Goal: Task Accomplishment & Management: Complete application form

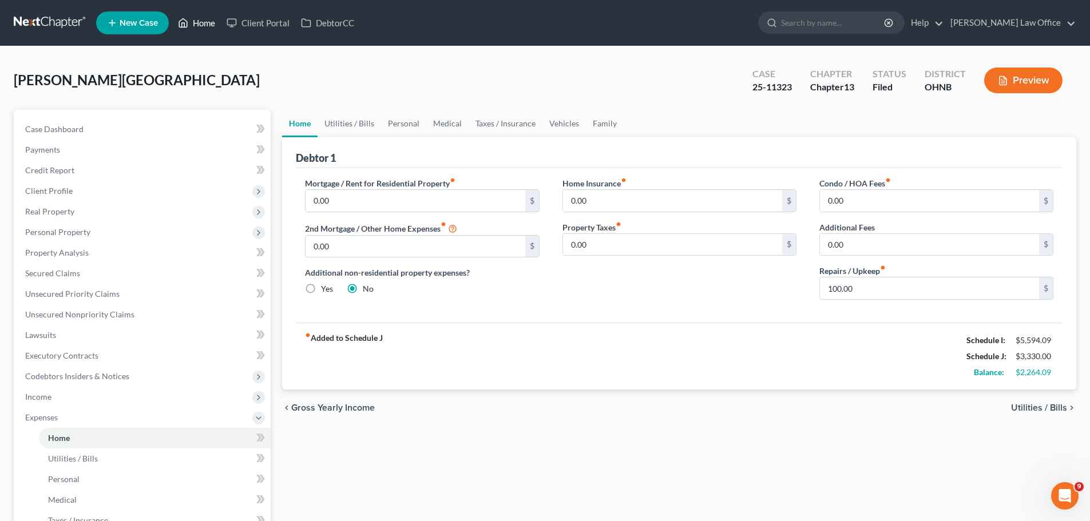
click at [203, 31] on link "Home" at bounding box center [196, 23] width 49 height 21
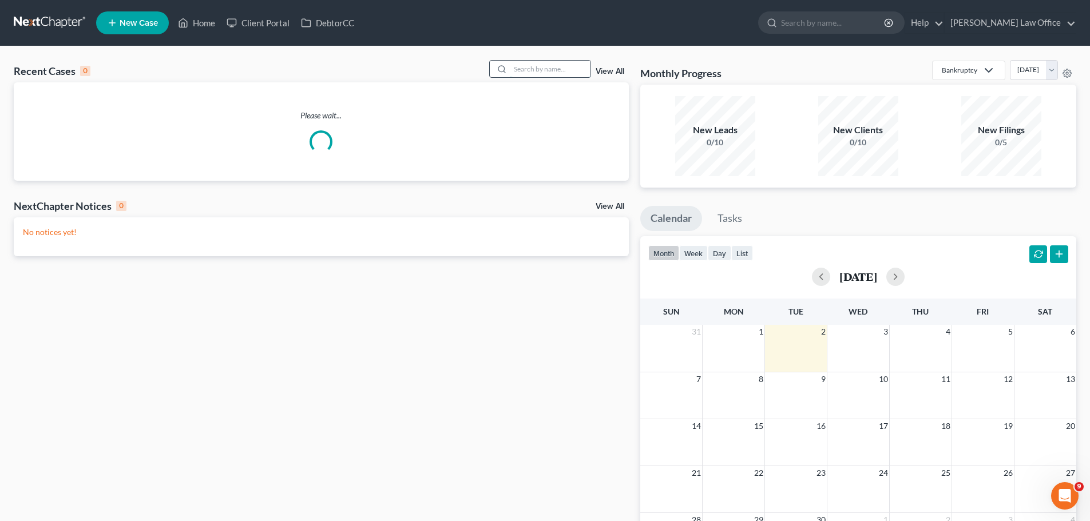
click at [565, 71] on input "search" at bounding box center [550, 69] width 80 height 17
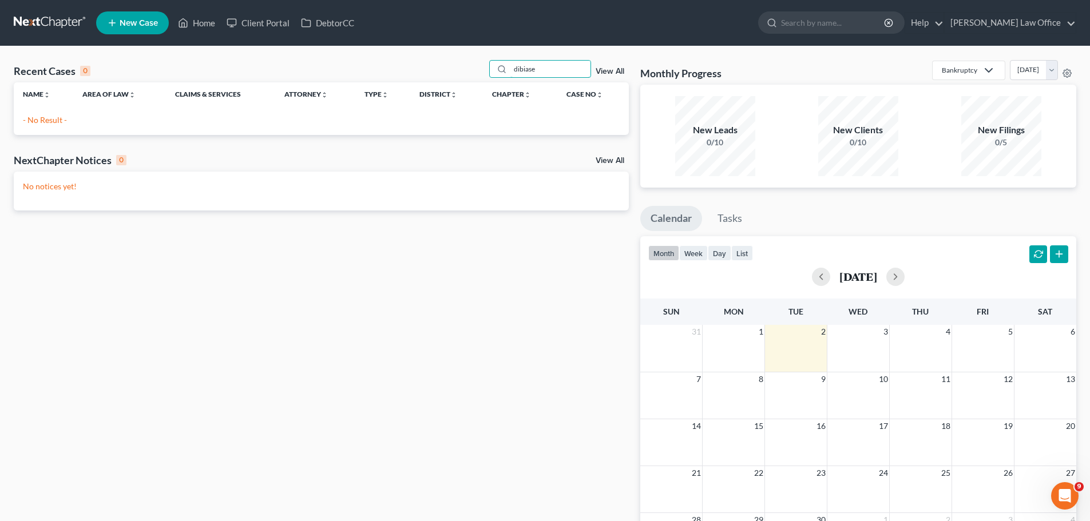
drag, startPoint x: 545, startPoint y: 70, endPoint x: 417, endPoint y: 64, distance: 127.7
click at [417, 64] on div "Recent Cases 0 dibiase View All" at bounding box center [321, 71] width 615 height 22
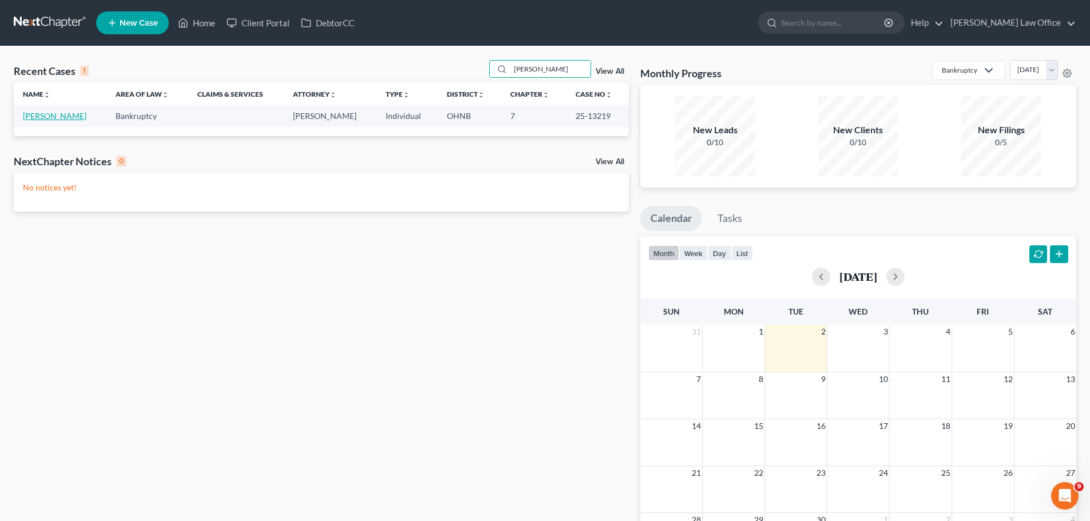
type input "[PERSON_NAME]"
click at [52, 116] on link "[PERSON_NAME]" at bounding box center [55, 116] width 64 height 10
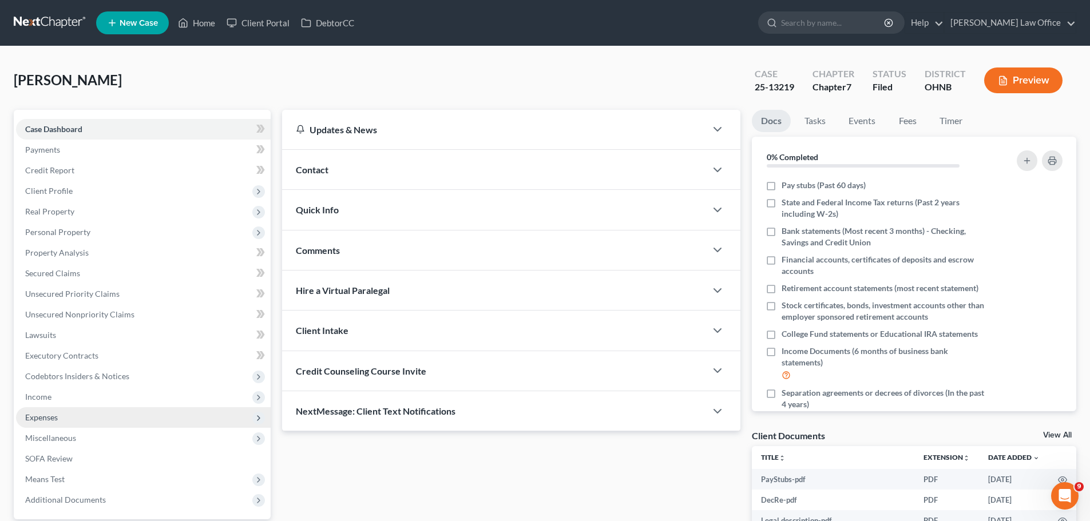
click at [56, 420] on span "Expenses" at bounding box center [41, 417] width 33 height 10
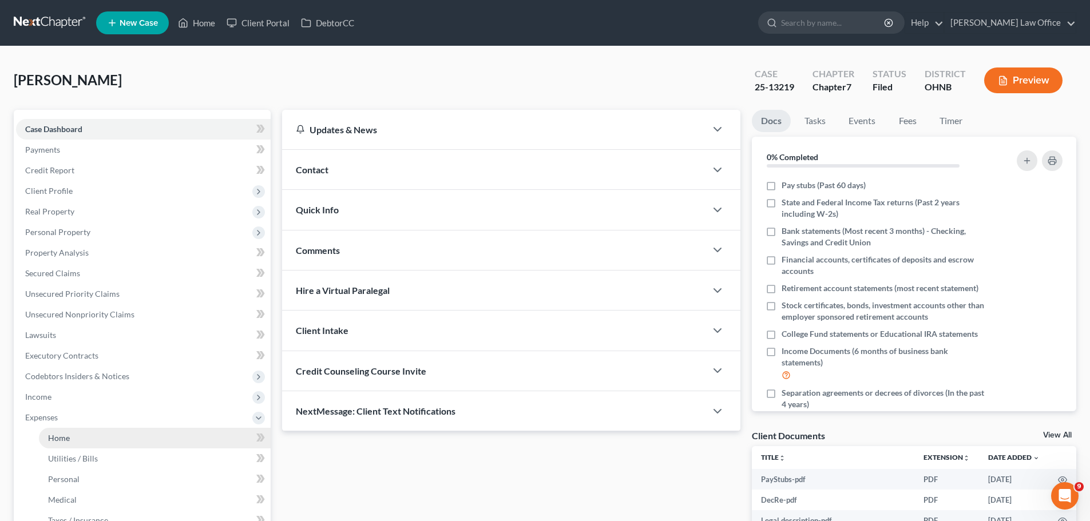
click at [67, 435] on span "Home" at bounding box center [59, 438] width 22 height 10
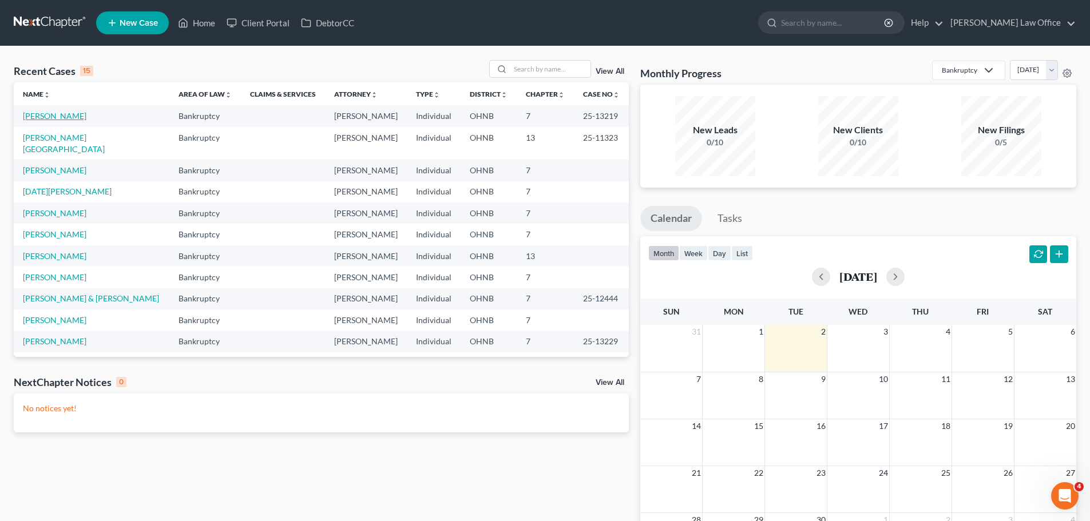
click at [73, 119] on link "[PERSON_NAME]" at bounding box center [55, 116] width 64 height 10
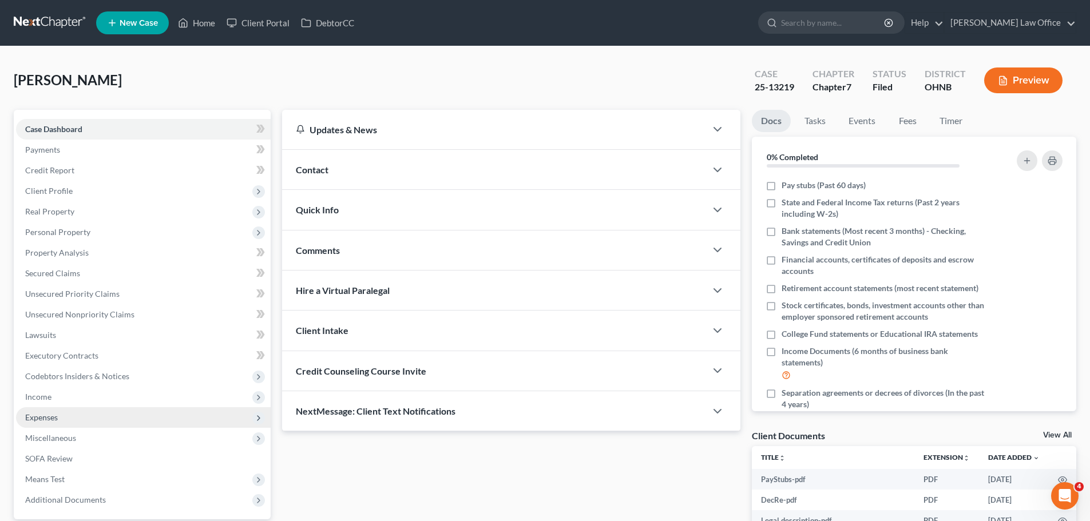
click at [80, 415] on span "Expenses" at bounding box center [143, 417] width 255 height 21
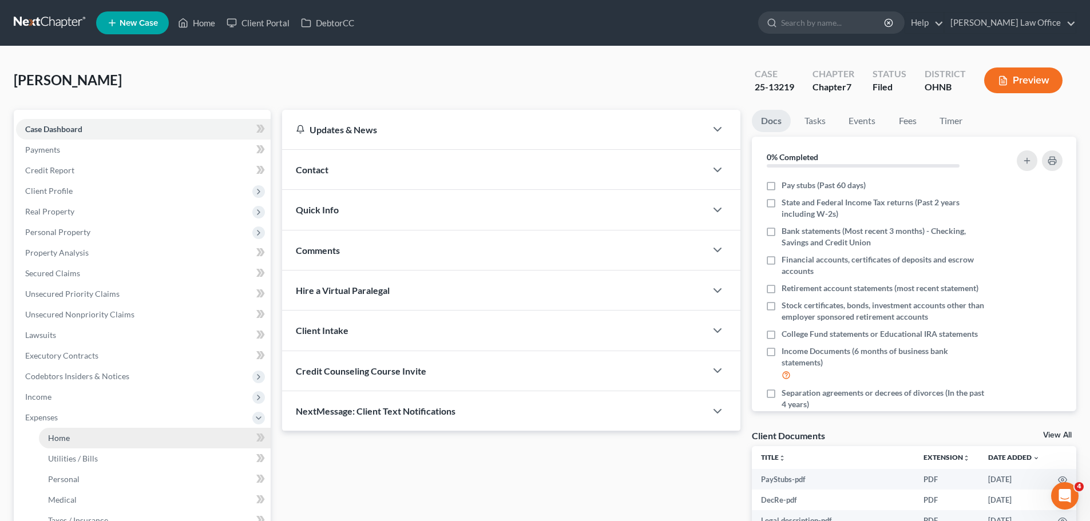
click at [92, 442] on link "Home" at bounding box center [155, 438] width 232 height 21
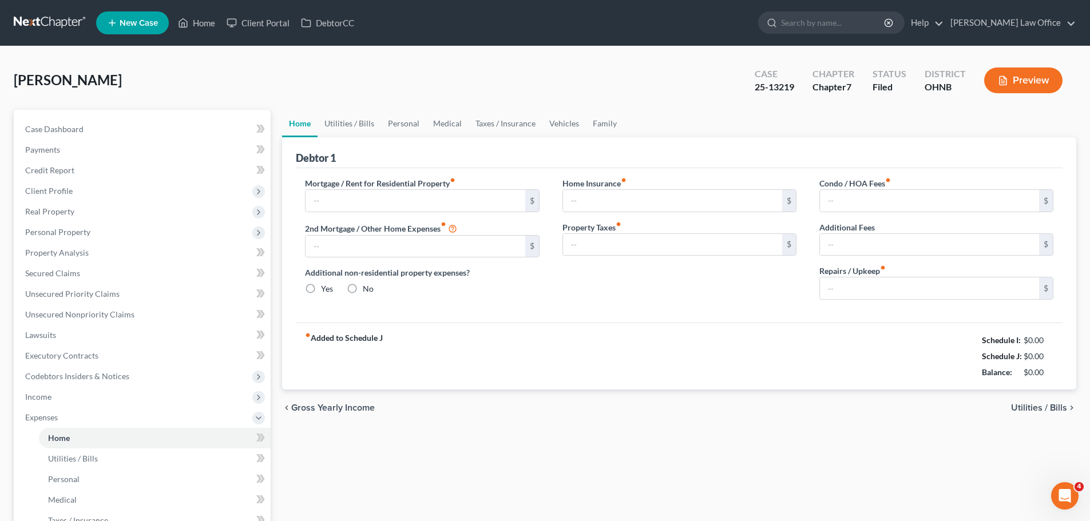
type input "1,225.00"
type input "0.00"
radio input "true"
type input "0.00"
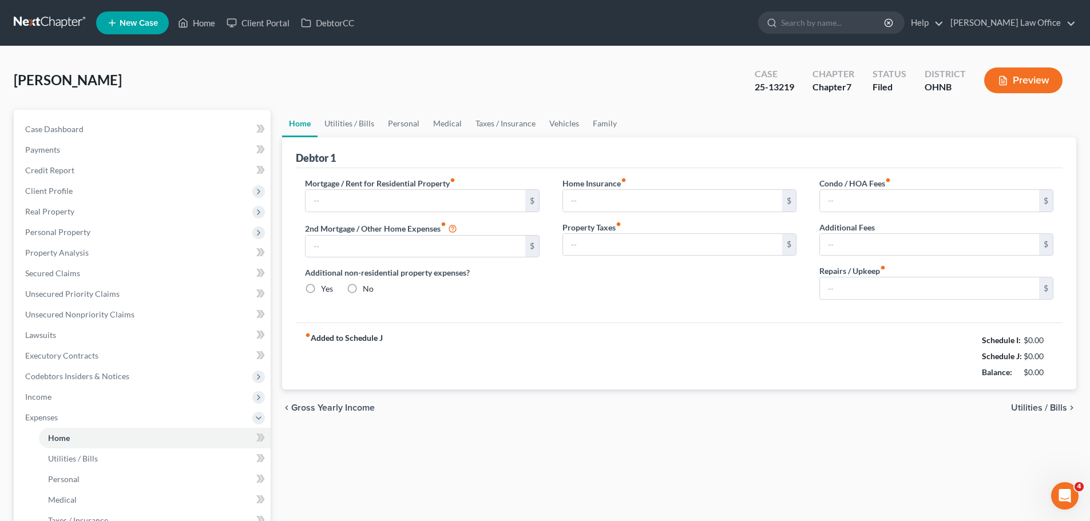
type input "0.00"
type input "150.00"
click at [347, 120] on link "Utilities / Bills" at bounding box center [350, 123] width 64 height 27
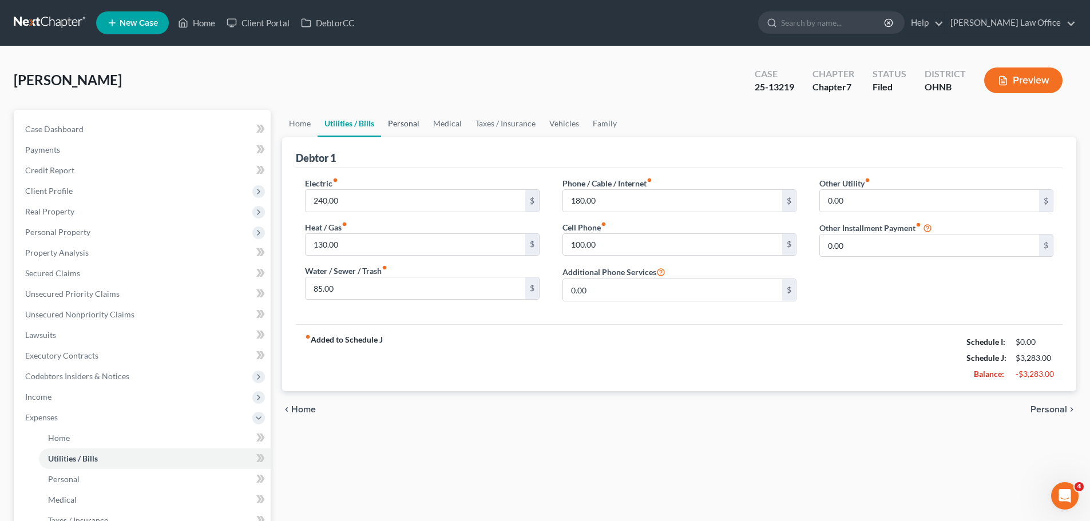
click at [405, 124] on link "Personal" at bounding box center [403, 123] width 45 height 27
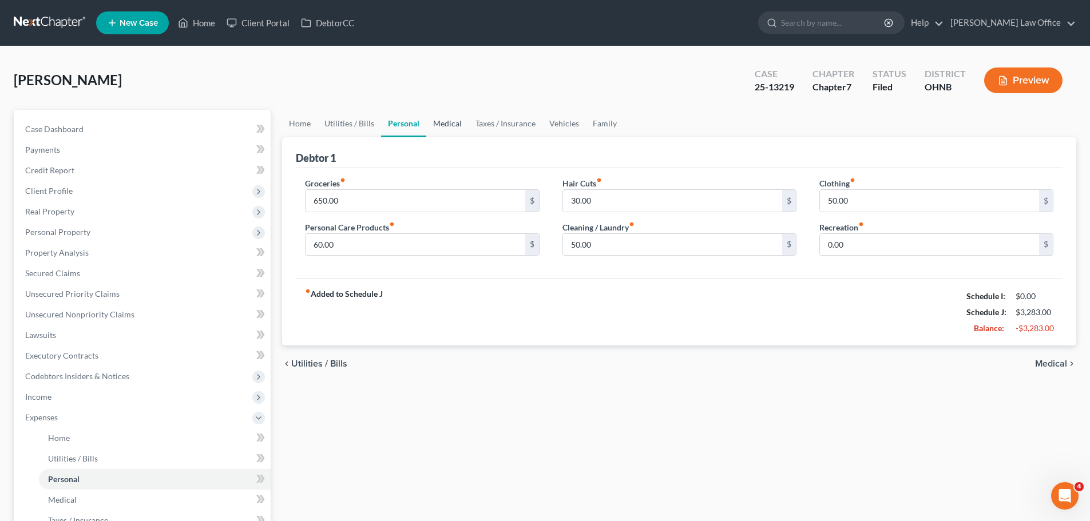
click at [451, 119] on link "Medical" at bounding box center [447, 123] width 42 height 27
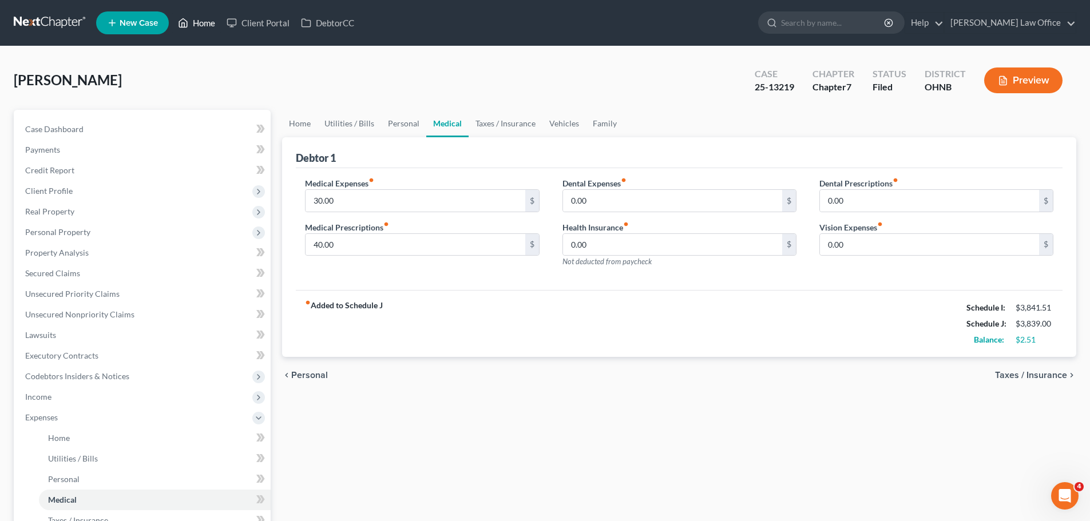
click at [211, 24] on link "Home" at bounding box center [196, 23] width 49 height 21
